Goal: Information Seeking & Learning: Find specific fact

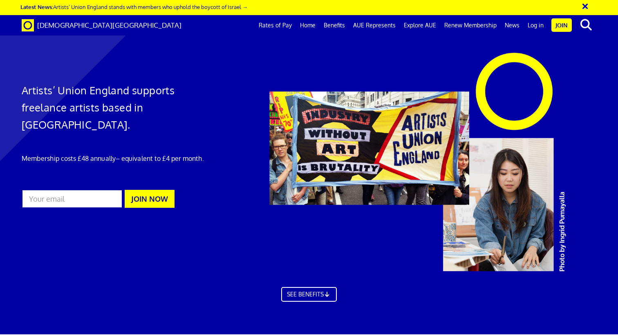
scroll to position [375, 0]
click at [270, 26] on link "Rates of Pay" at bounding box center [275, 25] width 41 height 20
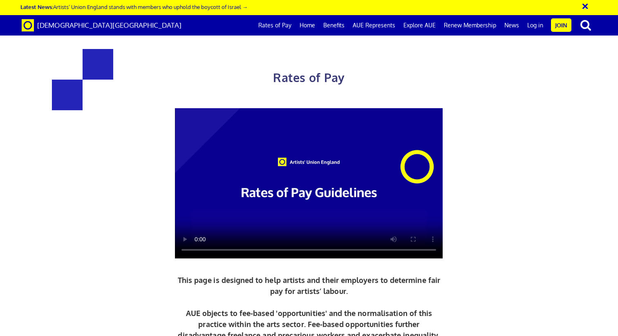
scroll to position [0, 6]
click at [301, 163] on video at bounding box center [309, 183] width 268 height 151
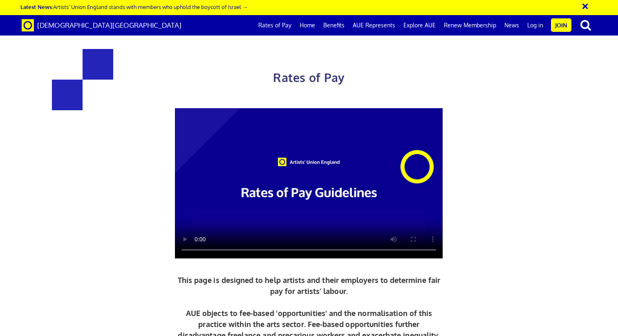
scroll to position [1325, 0]
drag, startPoint x: 125, startPoint y: 113, endPoint x: 207, endPoint y: 146, distance: 88.4
